Goal: Task Accomplishment & Management: Manage account settings

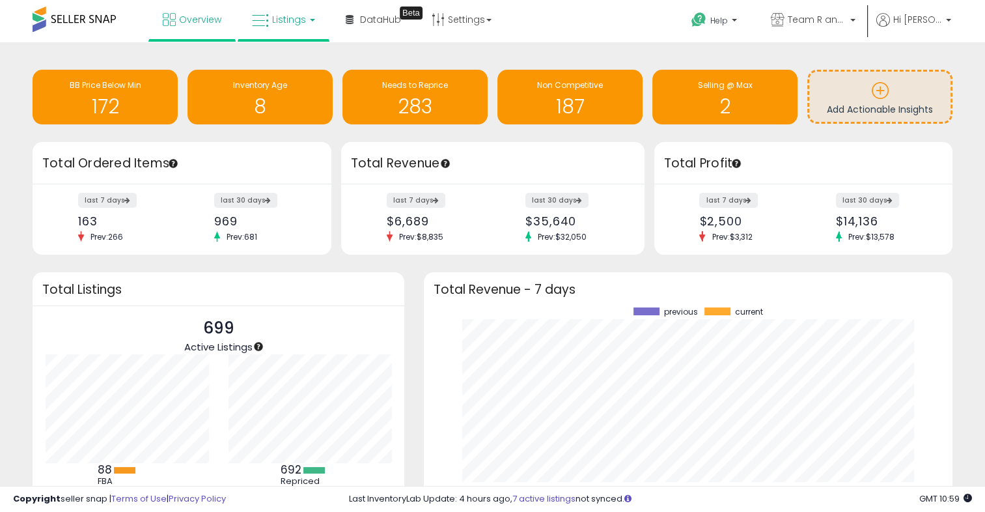
click at [274, 30] on link "Listings" at bounding box center [283, 19] width 83 height 39
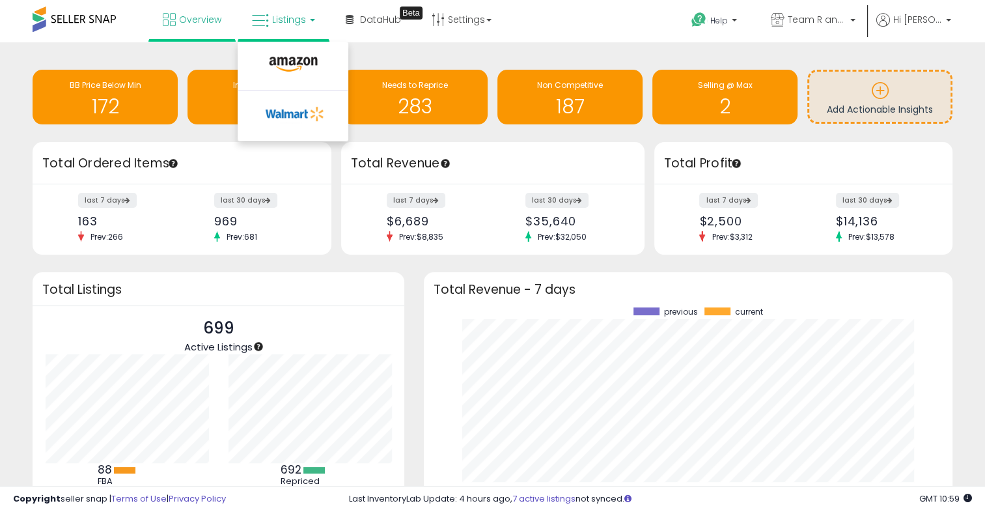
click at [387, 141] on div "Retrieving insights data.. BB Price Below Min 172 Inventory Age 8 Needs to Repr…" at bounding box center [493, 98] width 940 height 87
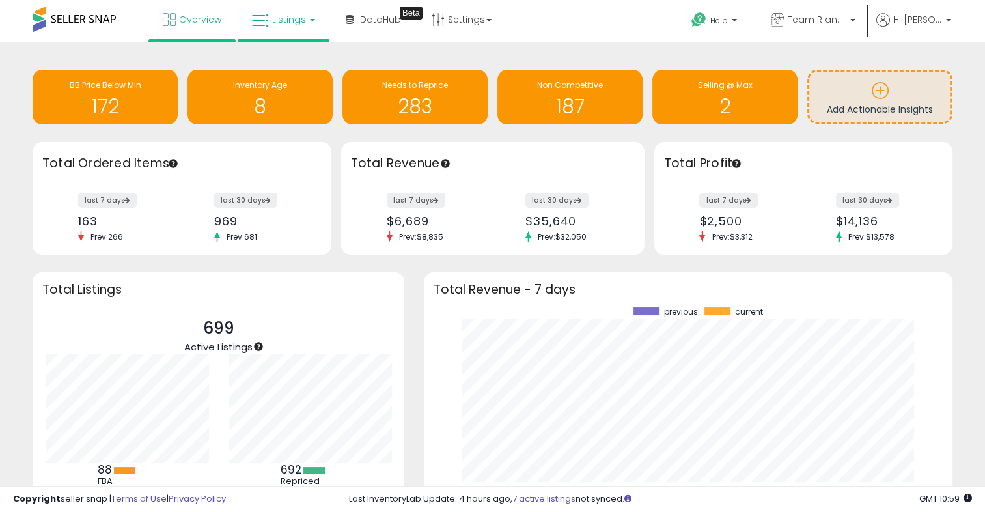
click at [266, 20] on icon at bounding box center [260, 20] width 17 height 17
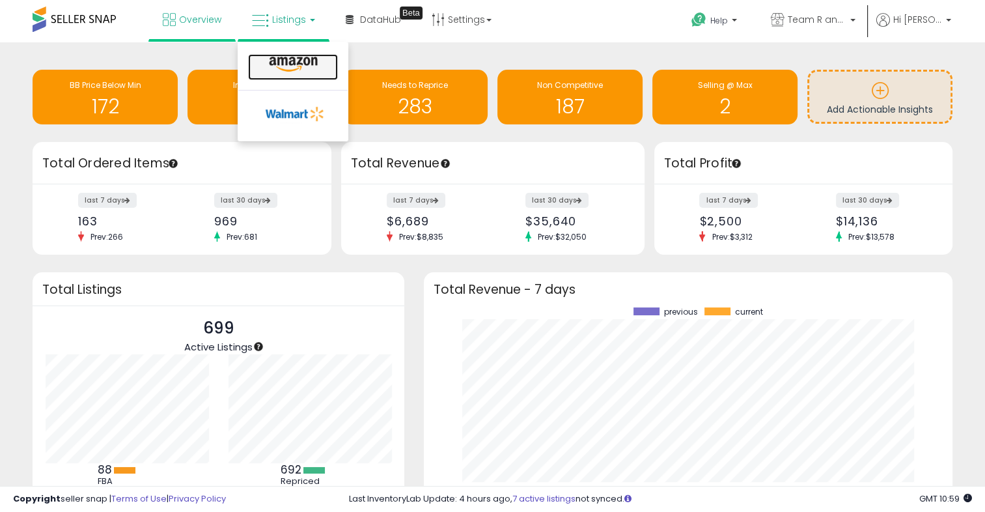
click at [279, 70] on icon at bounding box center [293, 64] width 57 height 17
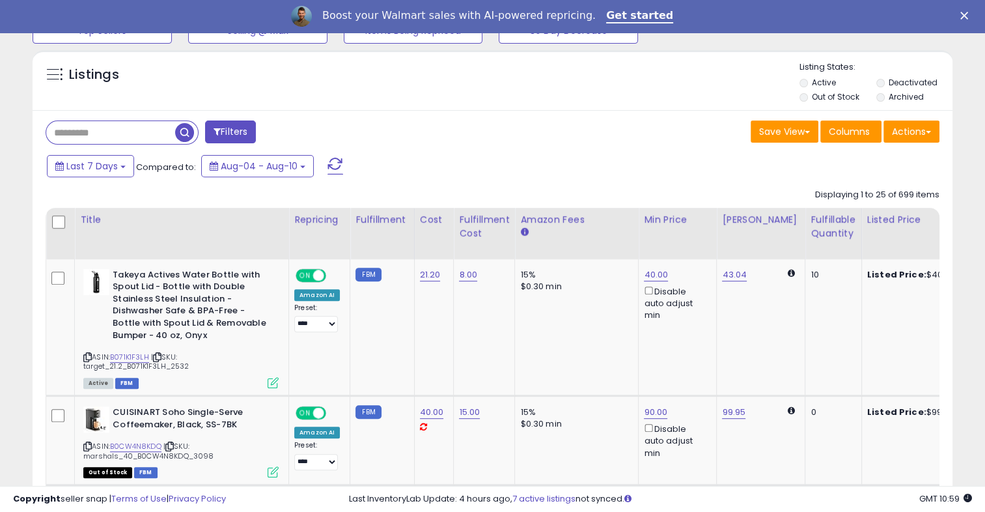
scroll to position [456, 0]
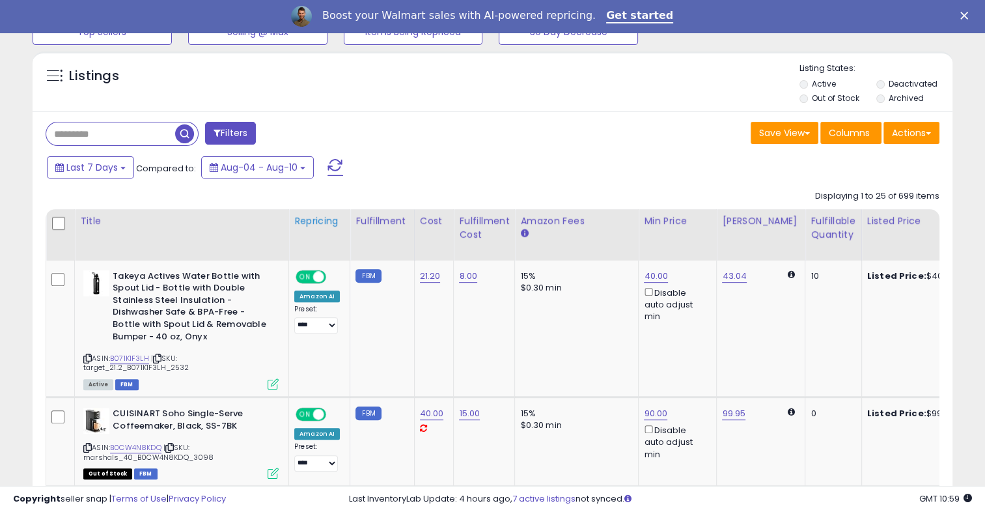
click at [324, 218] on div "Repricing" at bounding box center [319, 221] width 50 height 14
click at [307, 232] on div "Repricing" at bounding box center [319, 227] width 50 height 27
click at [312, 229] on div "Repricing" at bounding box center [319, 227] width 50 height 27
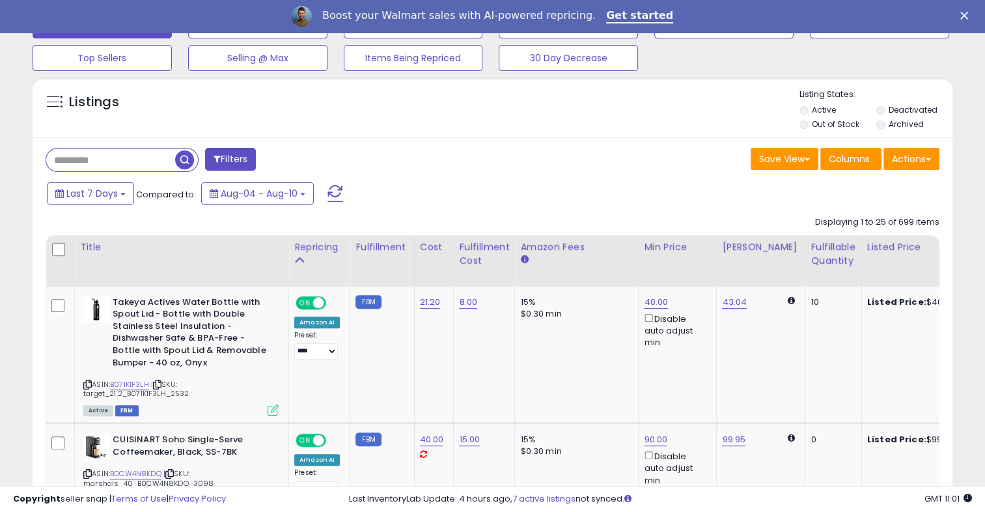
scroll to position [471, 0]
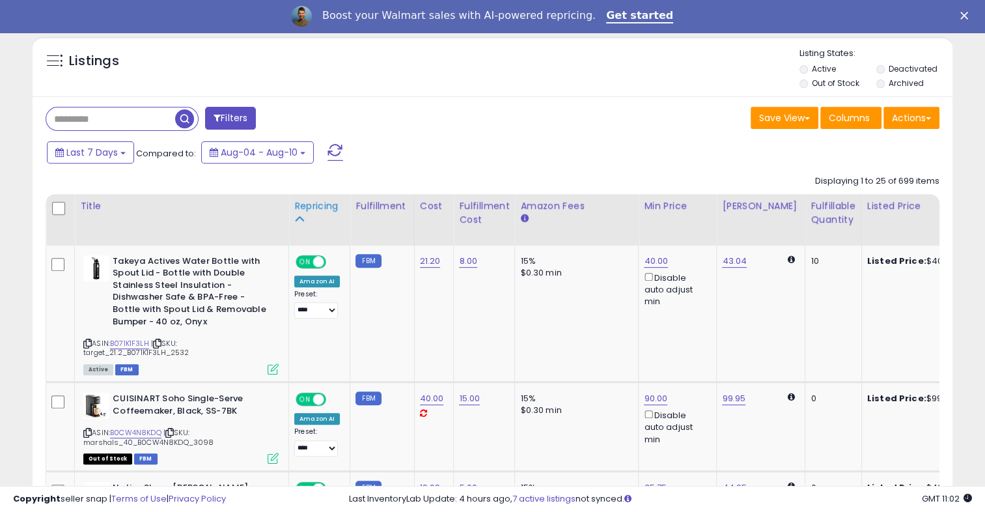
click at [300, 216] on icon at bounding box center [298, 218] width 9 height 9
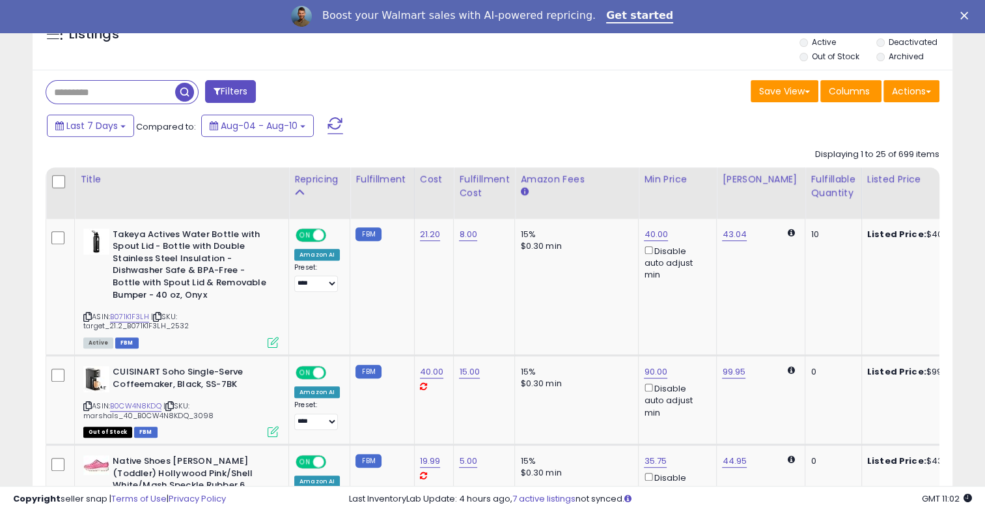
scroll to position [511, 0]
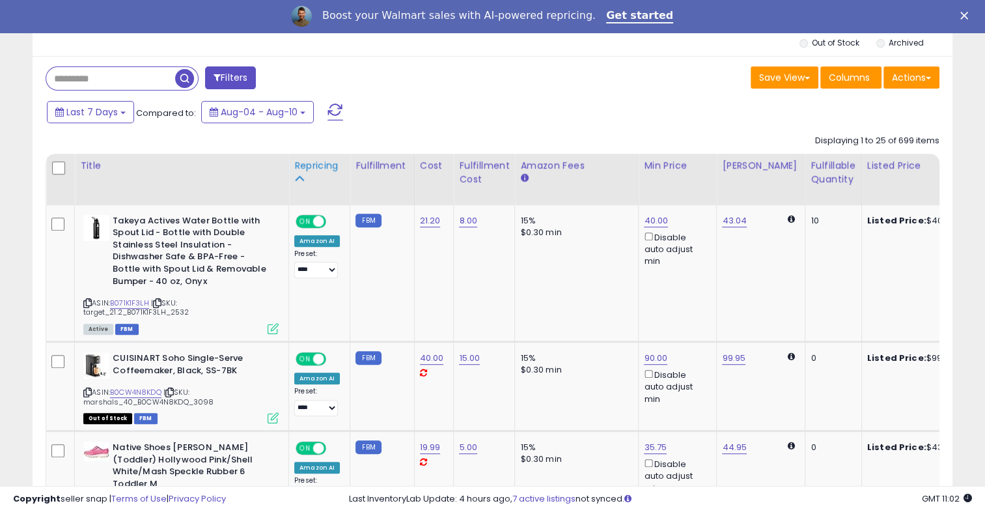
click at [300, 163] on div "Repricing" at bounding box center [319, 166] width 50 height 14
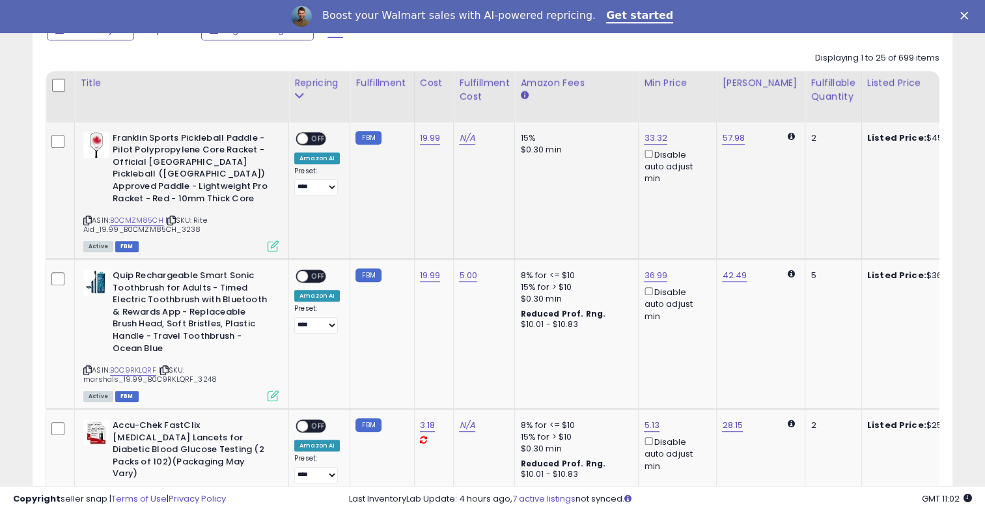
scroll to position [593, 0]
click at [466, 140] on link "N/A" at bounding box center [467, 138] width 16 height 13
click at [404, 109] on input "text" at bounding box center [425, 106] width 116 height 20
click at [529, 102] on icon "button" at bounding box center [526, 106] width 8 height 8
click at [464, 141] on link "N/A" at bounding box center [467, 138] width 16 height 13
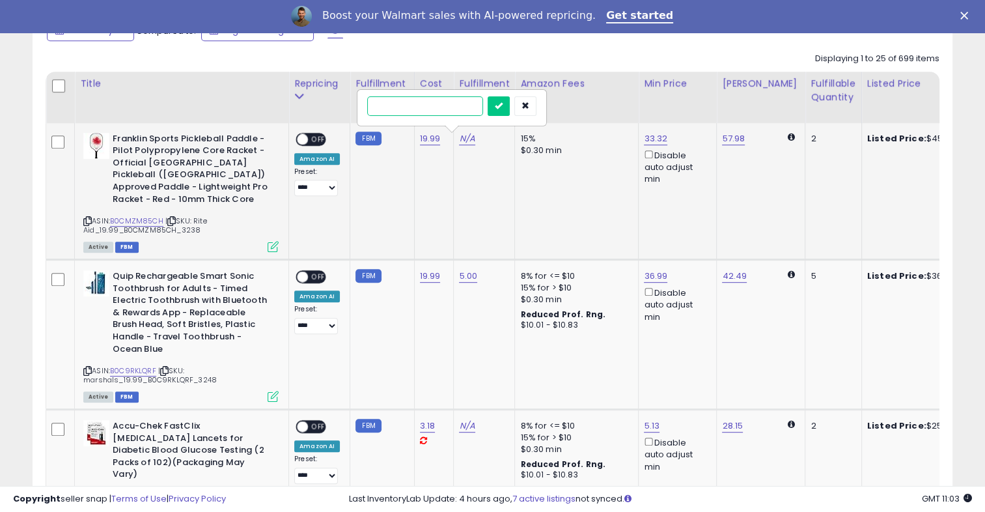
click at [453, 113] on input "text" at bounding box center [425, 106] width 116 height 20
type input "*"
click at [503, 108] on icon "submit" at bounding box center [499, 106] width 8 height 8
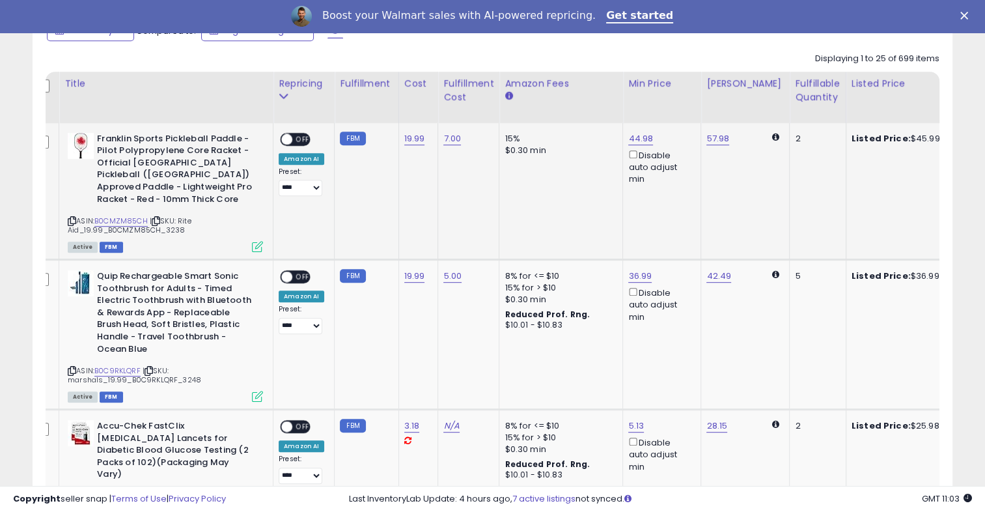
scroll to position [0, 0]
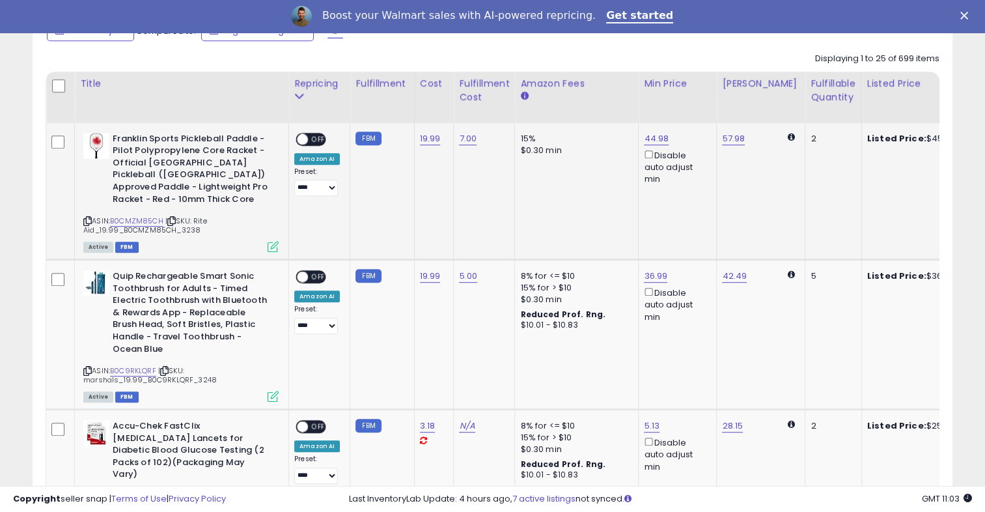
click at [322, 137] on span "OFF" at bounding box center [318, 139] width 21 height 11
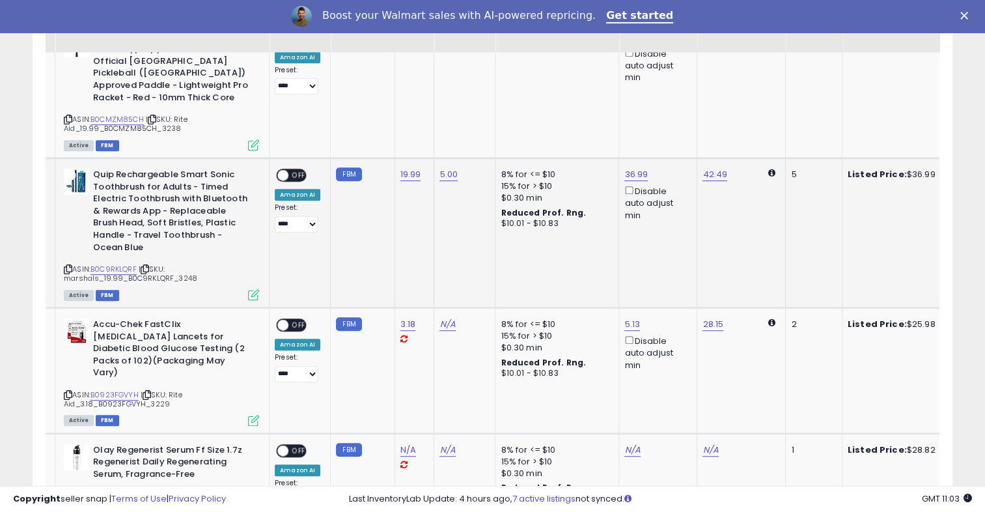
click at [298, 170] on span "OFF" at bounding box center [299, 175] width 21 height 11
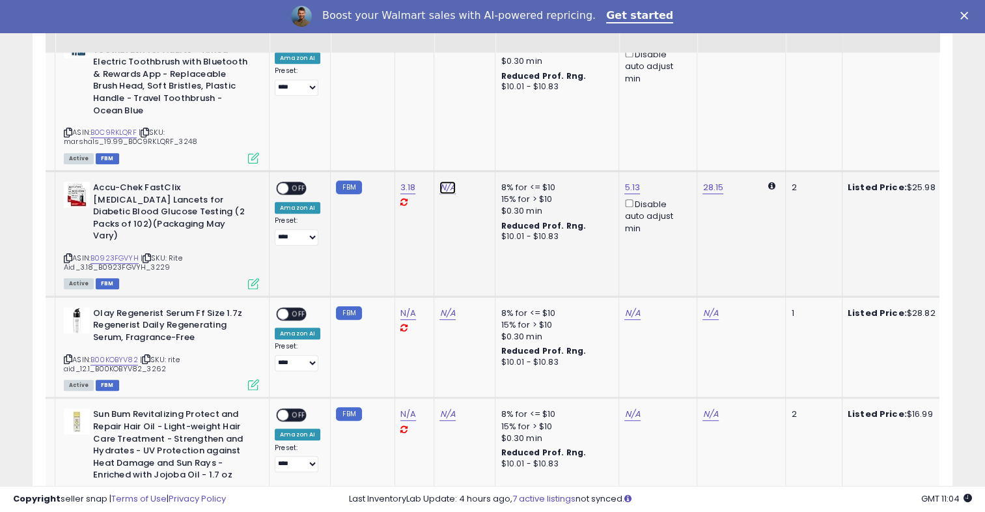
click at [440, 181] on link "N/A" at bounding box center [448, 187] width 16 height 13
type input "*"
click at [483, 139] on icon "submit" at bounding box center [479, 142] width 8 height 8
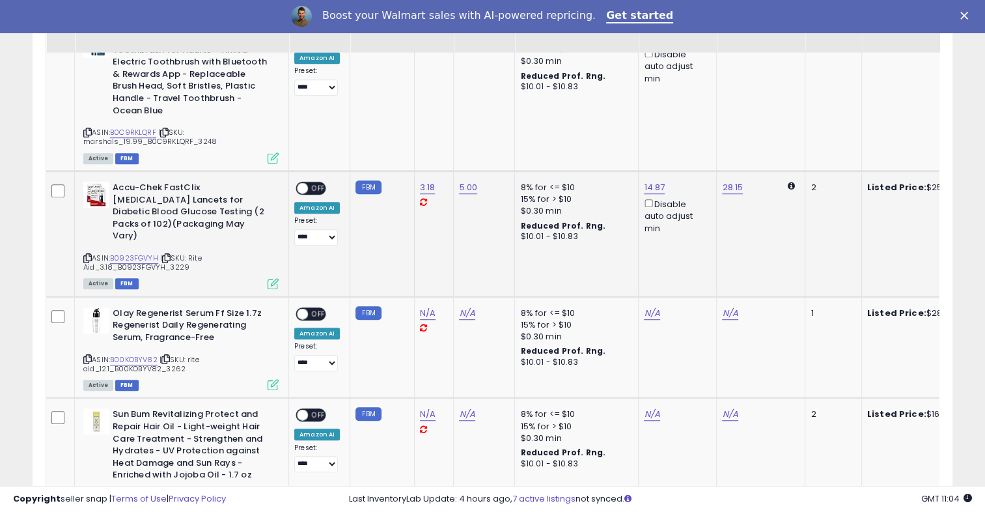
click at [320, 183] on span "OFF" at bounding box center [318, 188] width 21 height 11
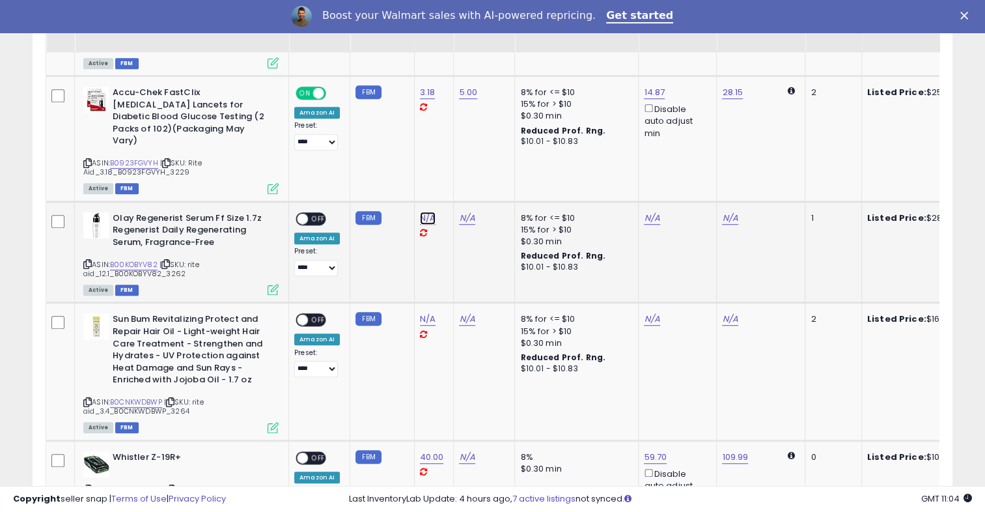
click at [421, 212] on link "N/A" at bounding box center [428, 218] width 16 height 13
type input "*****"
click at [464, 158] on icon "submit" at bounding box center [460, 160] width 8 height 8
click at [465, 212] on link "N/A" at bounding box center [467, 218] width 16 height 13
type input "*"
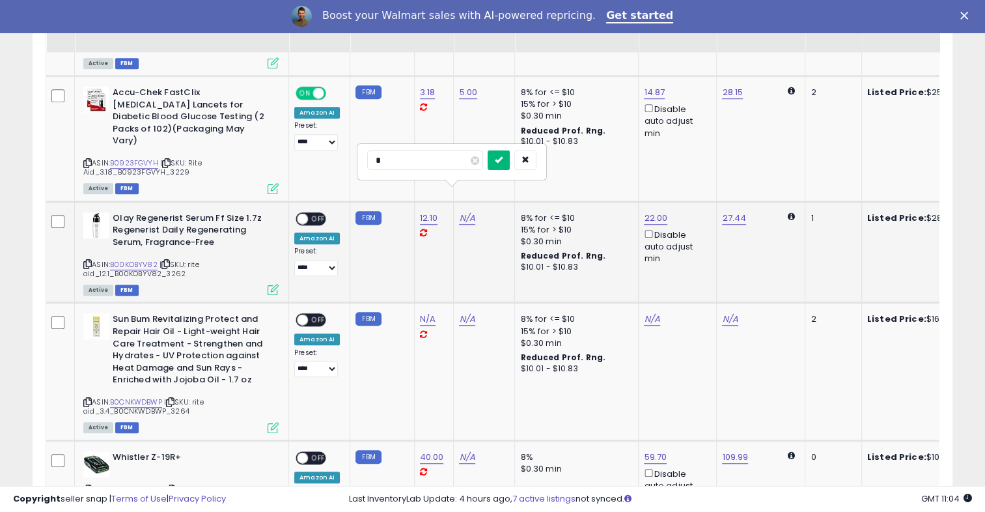
click at [510, 161] on button "submit" at bounding box center [499, 160] width 22 height 20
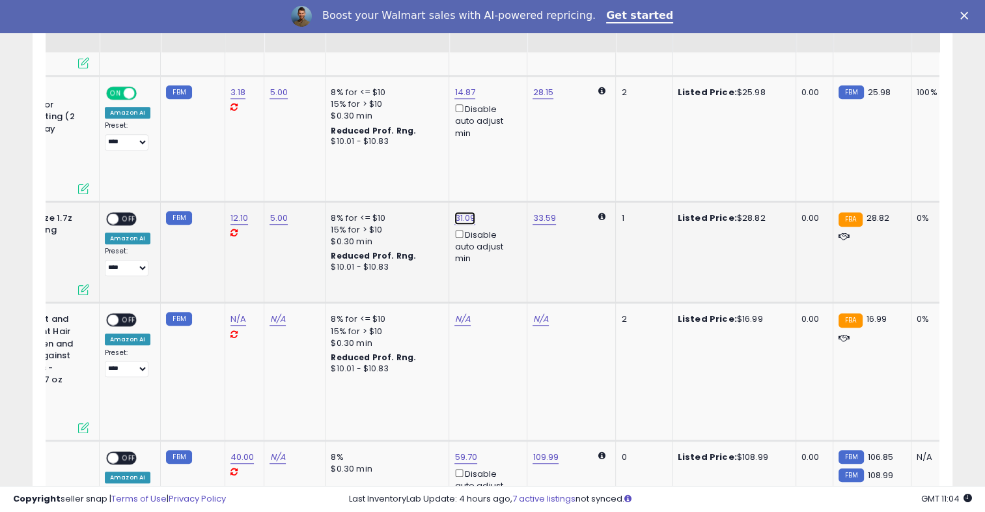
click at [476, 151] on span at bounding box center [472, 149] width 8 height 8
type input "**"
click at [507, 137] on button "submit" at bounding box center [496, 147] width 22 height 20
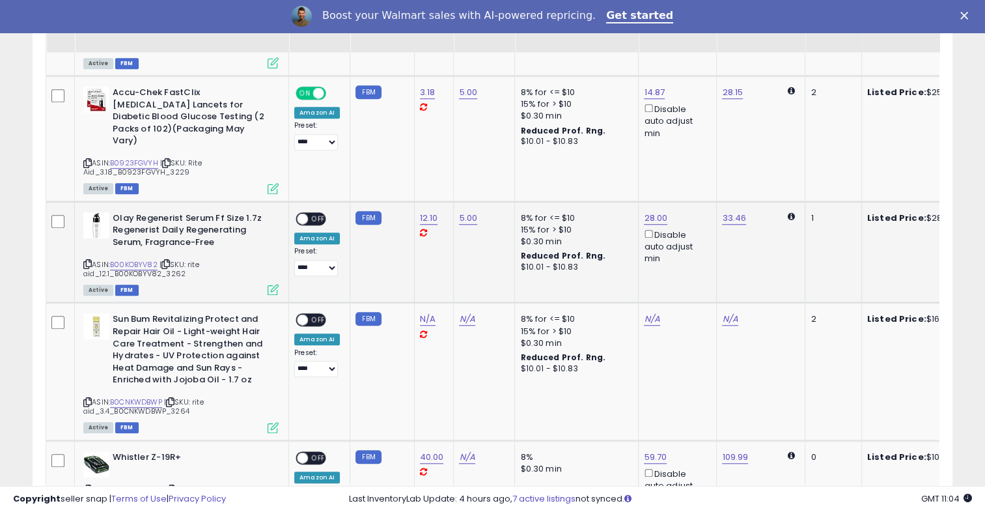
click at [317, 213] on span "OFF" at bounding box center [318, 218] width 21 height 11
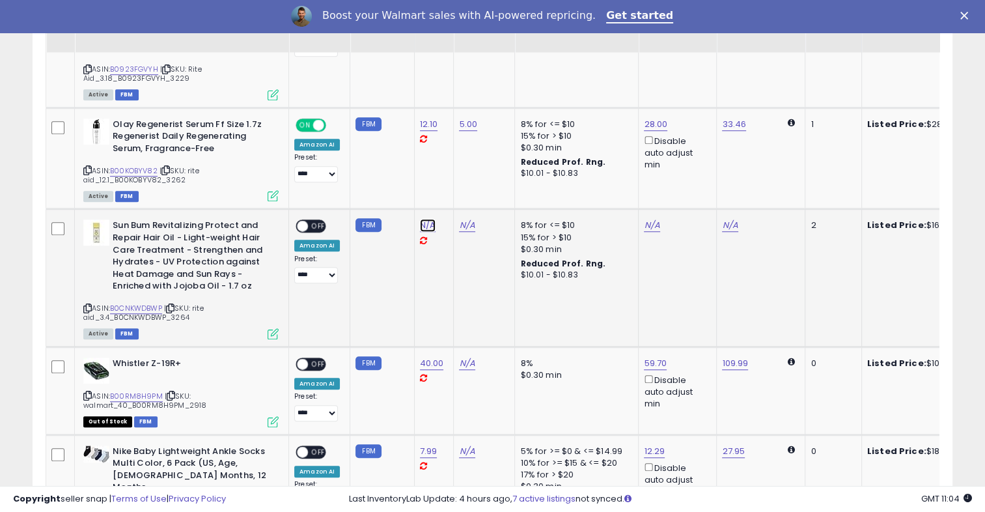
click at [428, 219] on link "N/A" at bounding box center [428, 225] width 16 height 13
type input "*"
type input "***"
click at [471, 174] on button "submit" at bounding box center [460, 168] width 22 height 20
click at [462, 219] on link "N/A" at bounding box center [467, 225] width 16 height 13
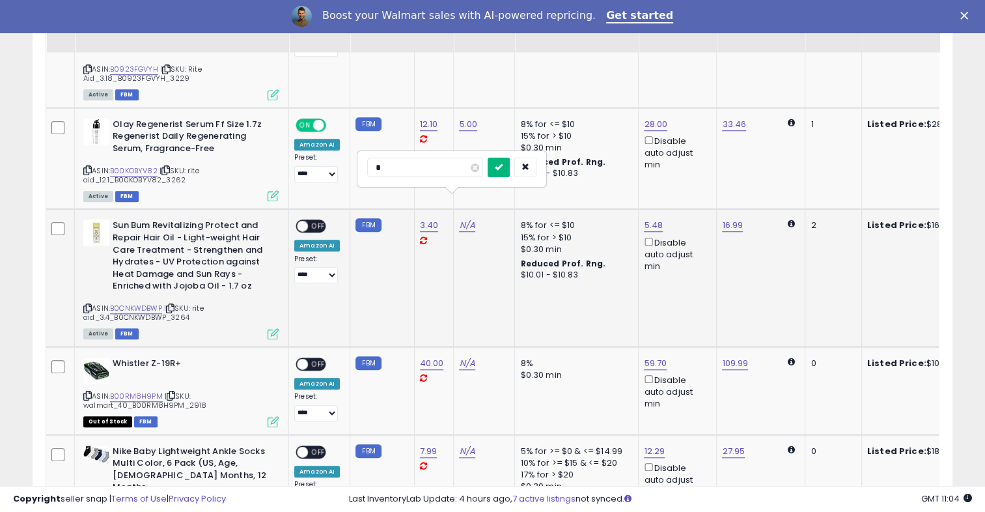
type input "*"
click at [509, 171] on button "submit" at bounding box center [499, 168] width 22 height 20
click at [318, 221] on span "OFF" at bounding box center [318, 226] width 21 height 11
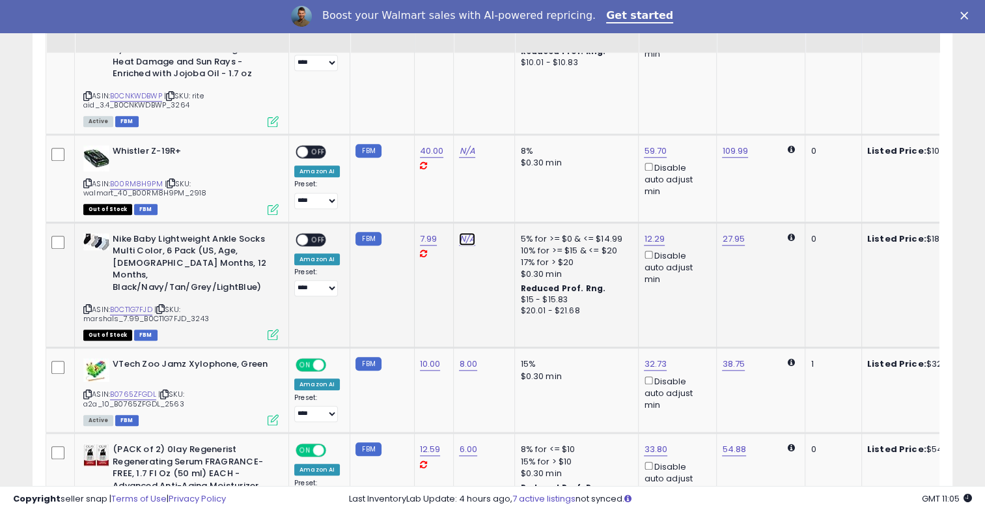
click at [464, 158] on link "N/A" at bounding box center [467, 151] width 16 height 13
type input "*"
click at [510, 181] on button "submit" at bounding box center [499, 180] width 22 height 20
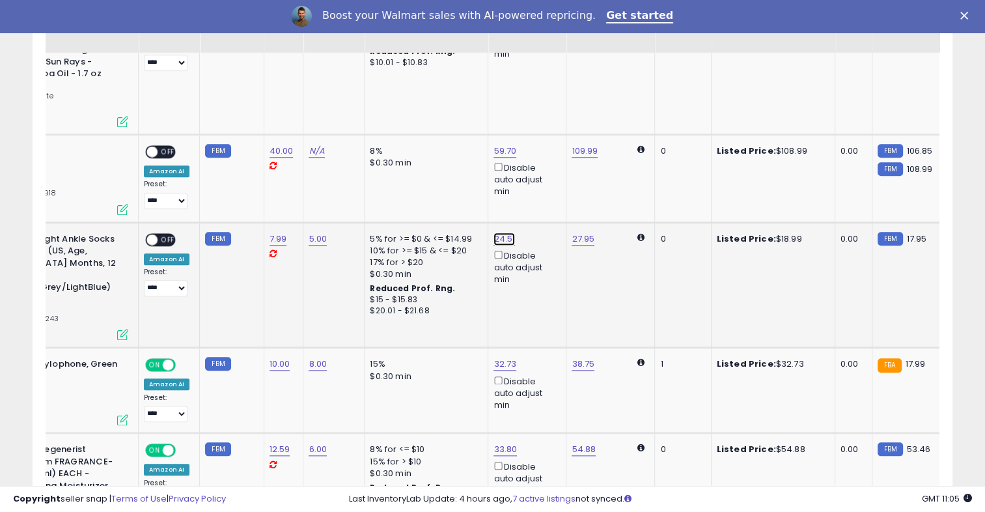
type input "*"
type input "*****"
click at [539, 169] on icon "submit" at bounding box center [535, 166] width 8 height 8
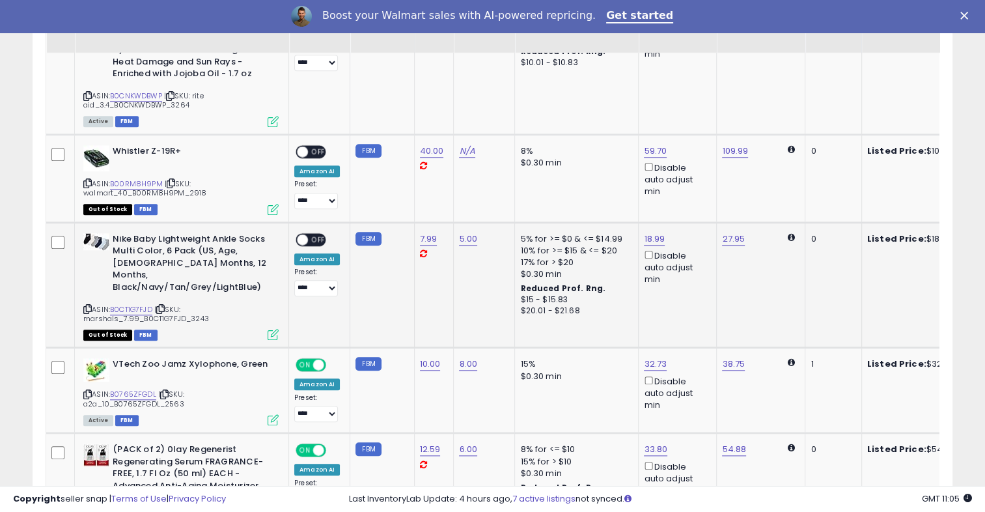
click at [324, 234] on span "OFF" at bounding box center [318, 239] width 21 height 11
